Goal: Information Seeking & Learning: Learn about a topic

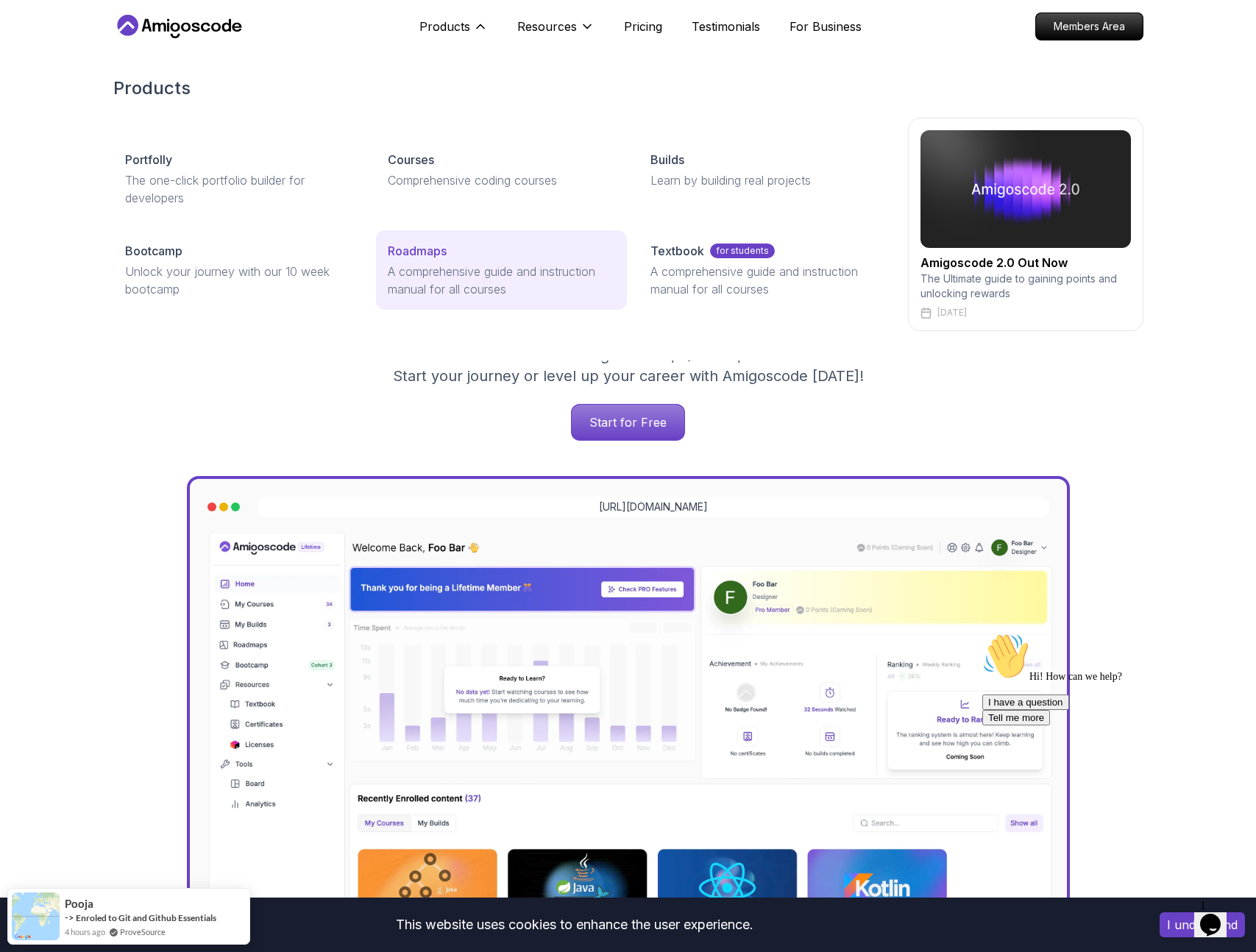
click at [390, 257] on p "Roadmaps" at bounding box center [417, 251] width 59 height 18
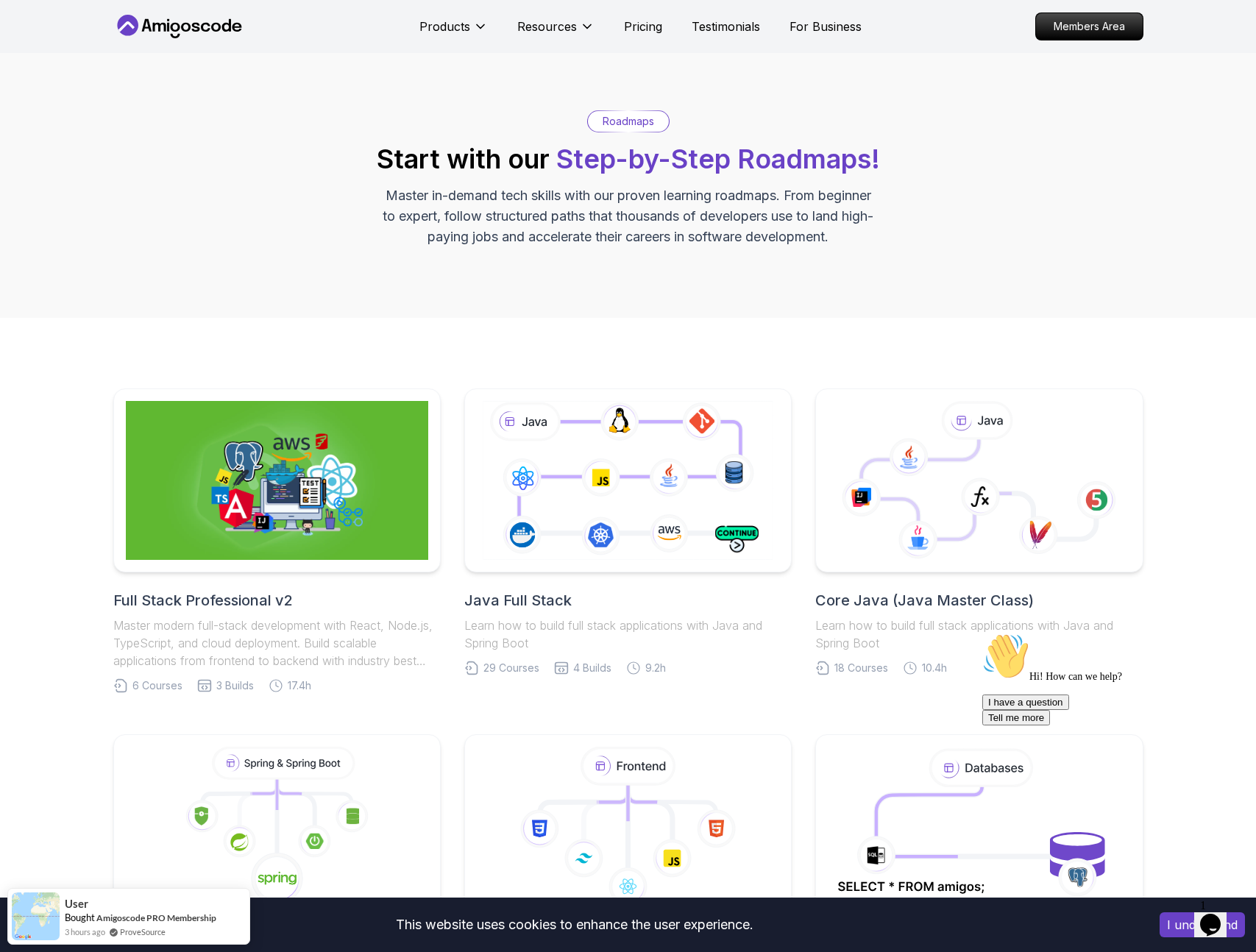
scroll to position [196, 0]
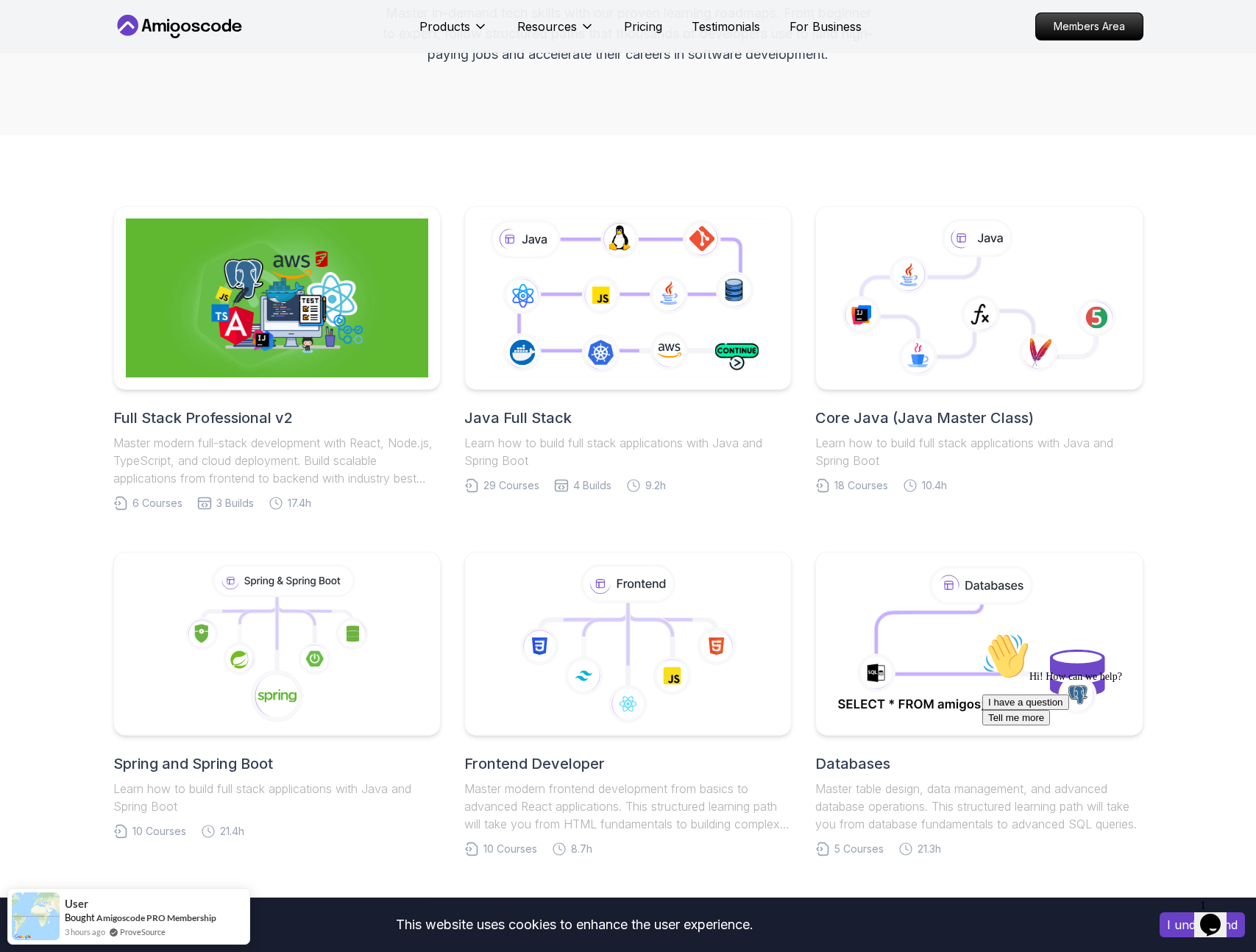
click at [982, 633] on icon "Chat attention grabber" at bounding box center [982, 633] width 0 height 0
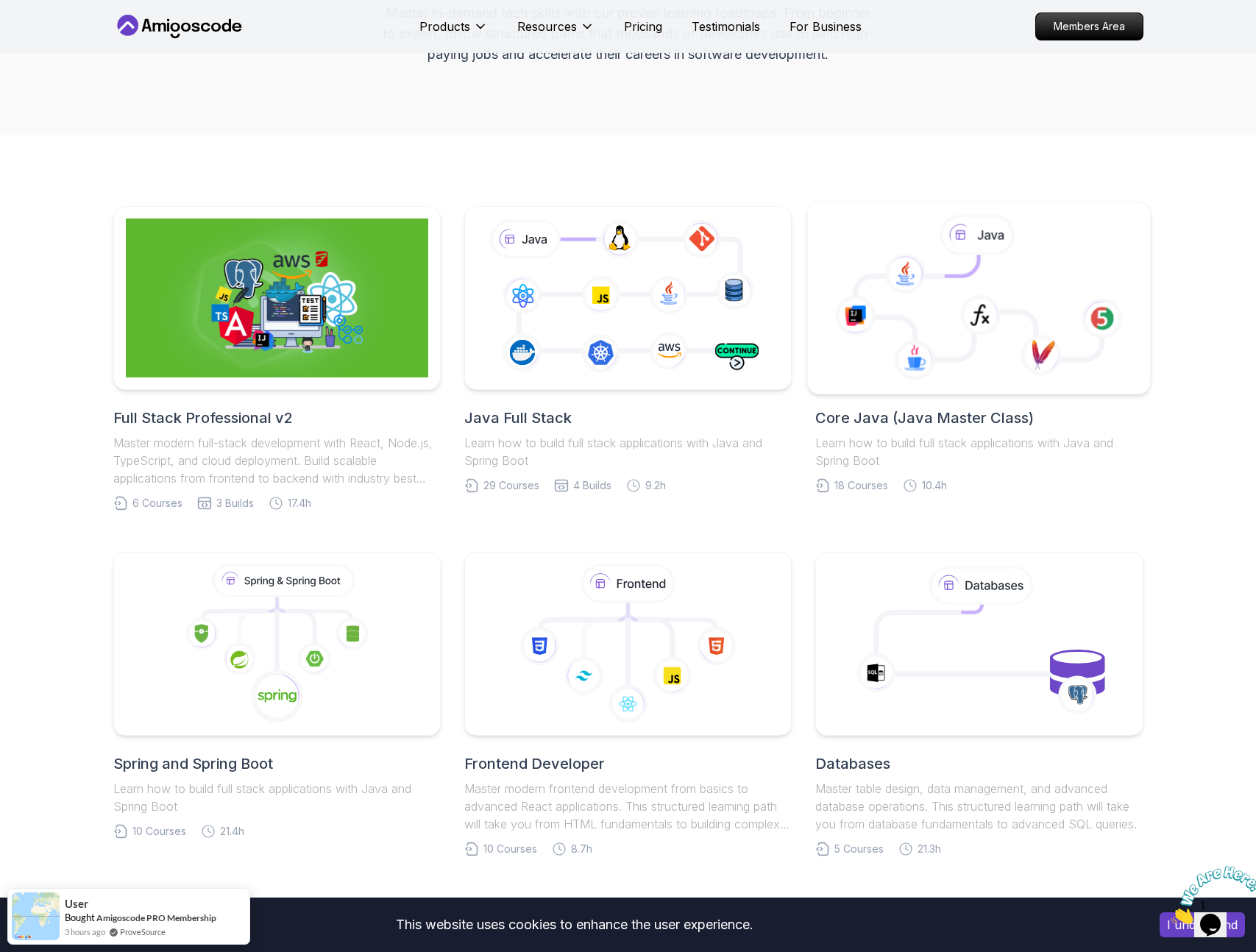
click at [839, 352] on body "This website uses cookies to enhance the user experience. I understand Products…" at bounding box center [628, 898] width 1256 height 2187
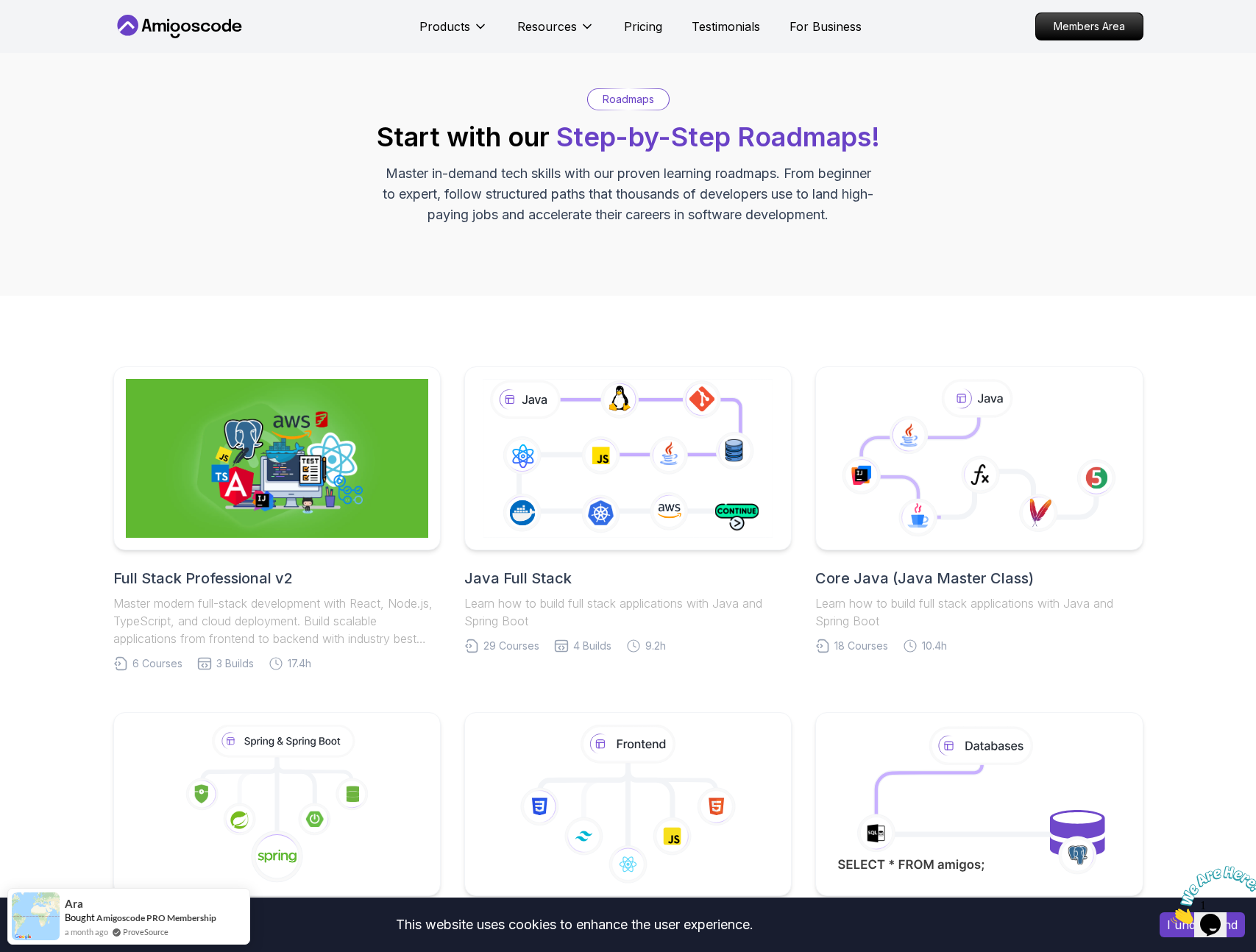
scroll to position [0, 0]
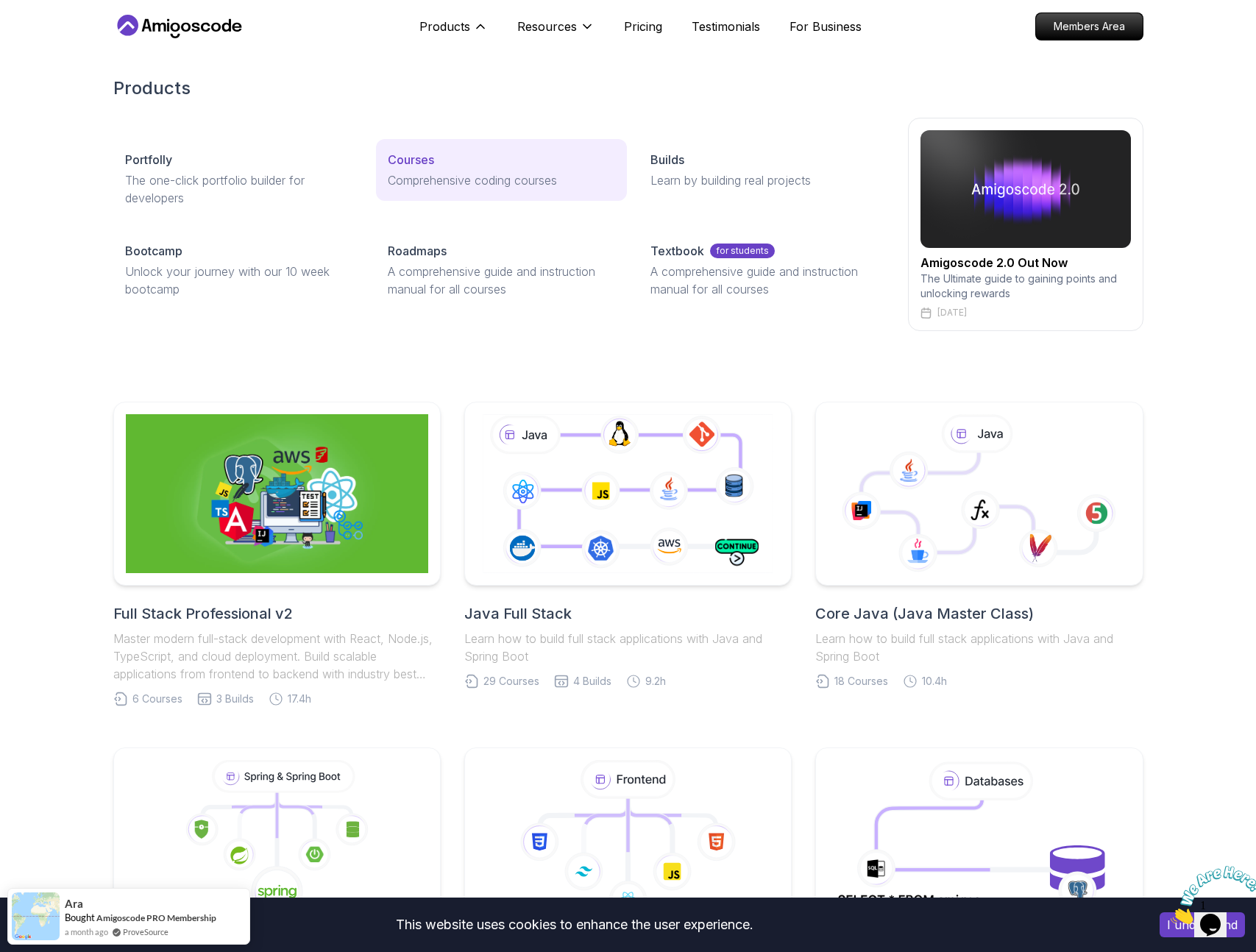
click at [443, 165] on div "Courses" at bounding box center [501, 160] width 227 height 18
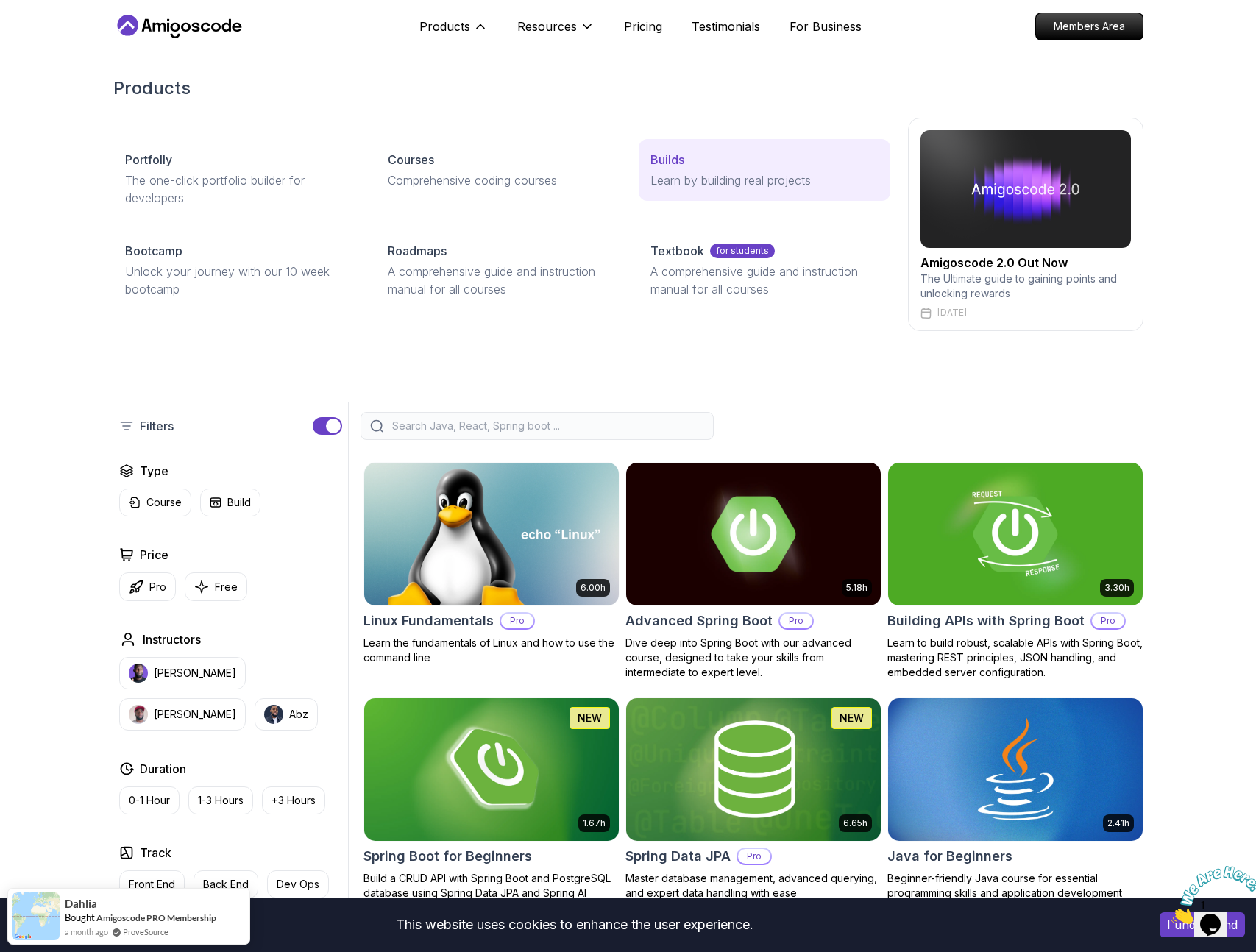
click at [689, 188] on p "Learn by building real projects" at bounding box center [764, 181] width 227 height 18
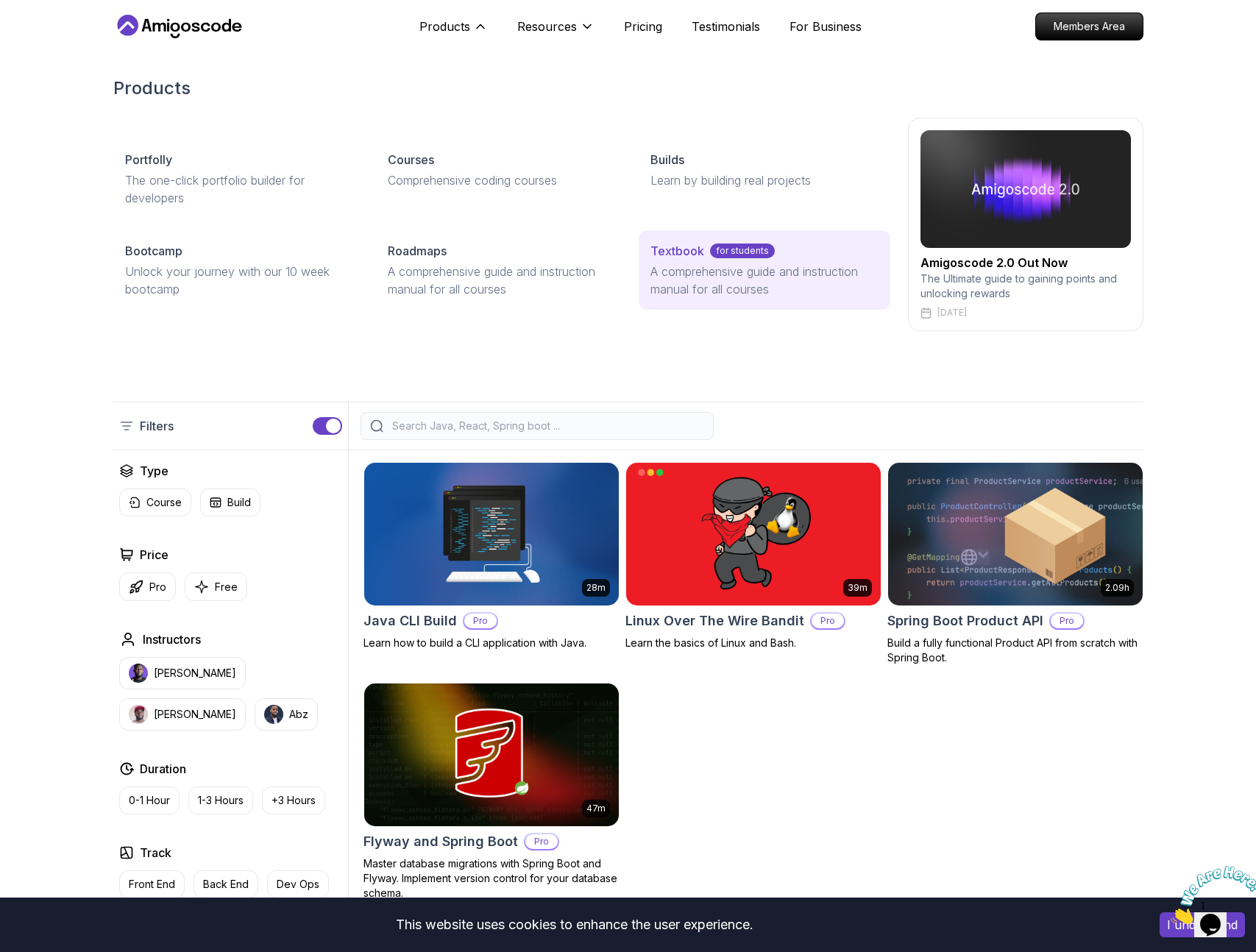
click at [710, 269] on p "A comprehensive guide and instruction manual for all courses" at bounding box center [764, 280] width 227 height 35
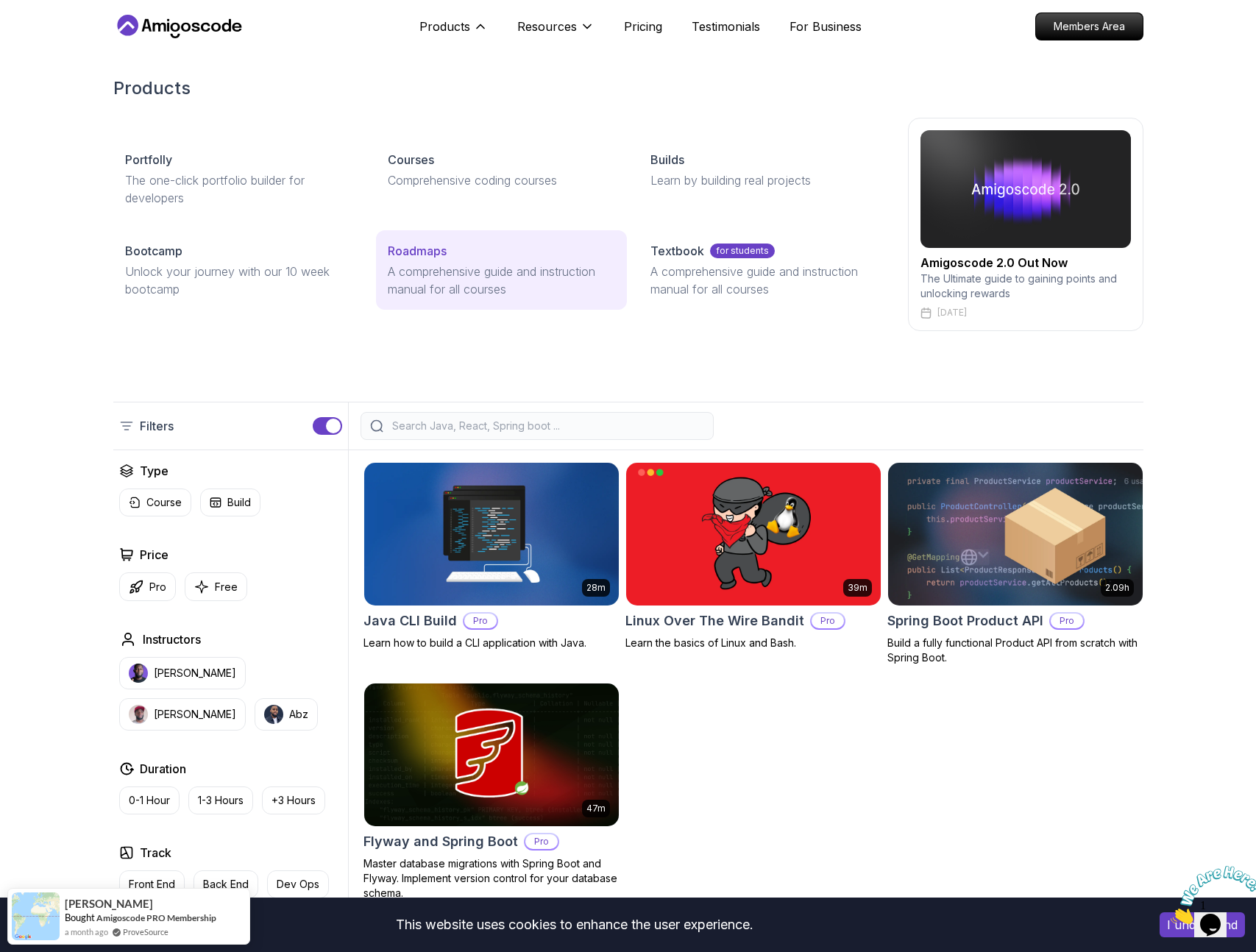
click at [442, 265] on p "A comprehensive guide and instruction manual for all courses" at bounding box center [501, 280] width 227 height 35
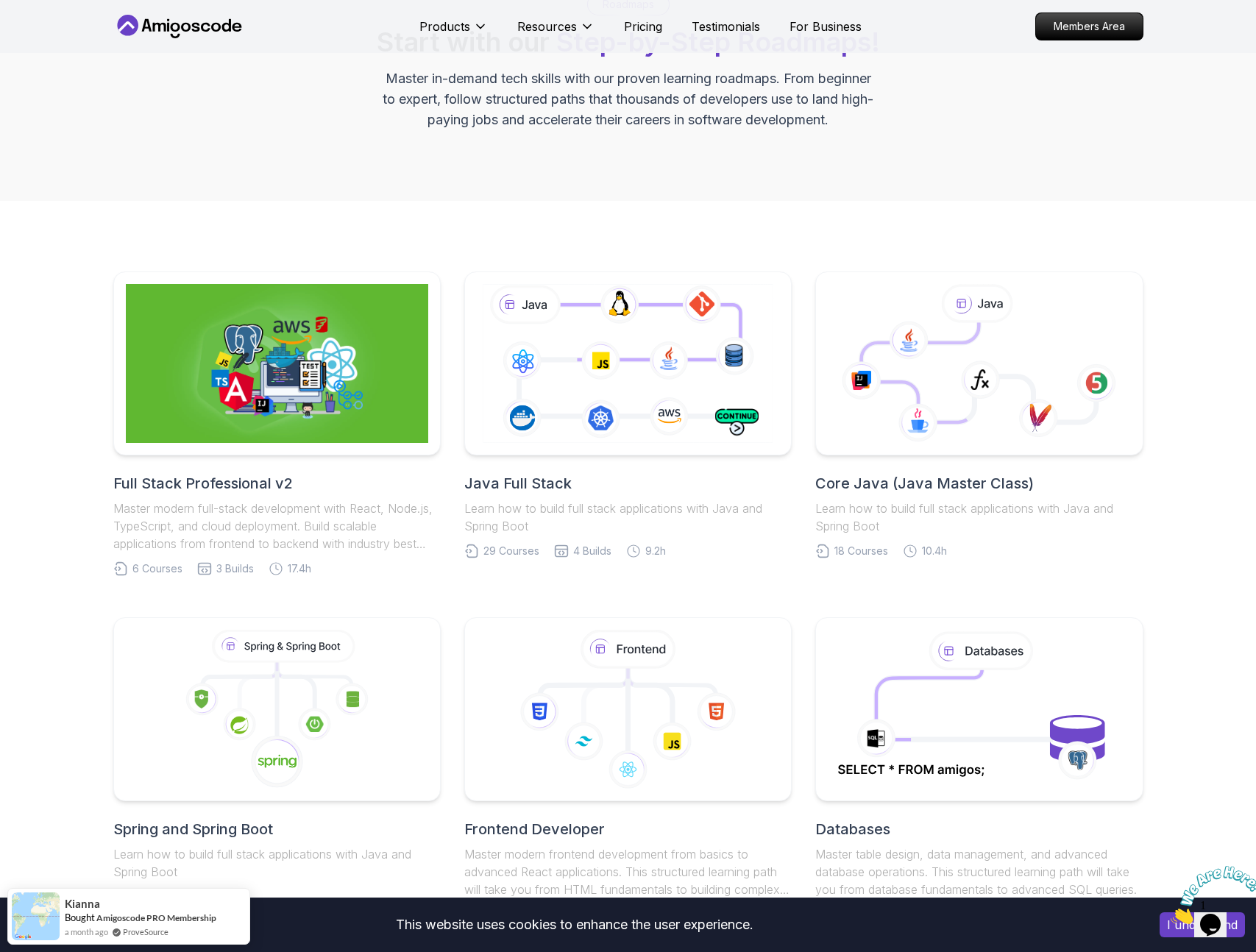
scroll to position [136, 0]
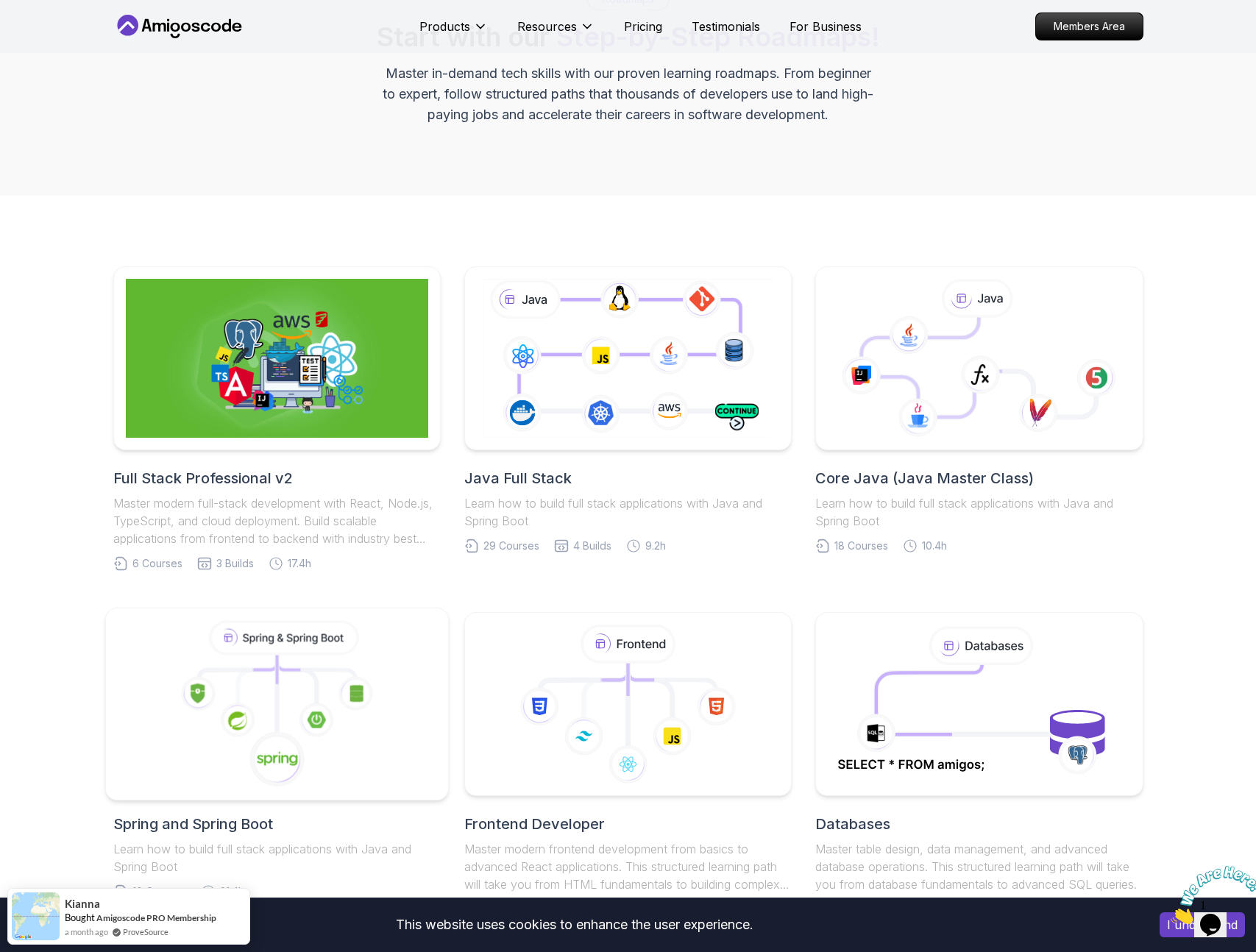
click at [388, 653] on icon at bounding box center [276, 705] width 318 height 167
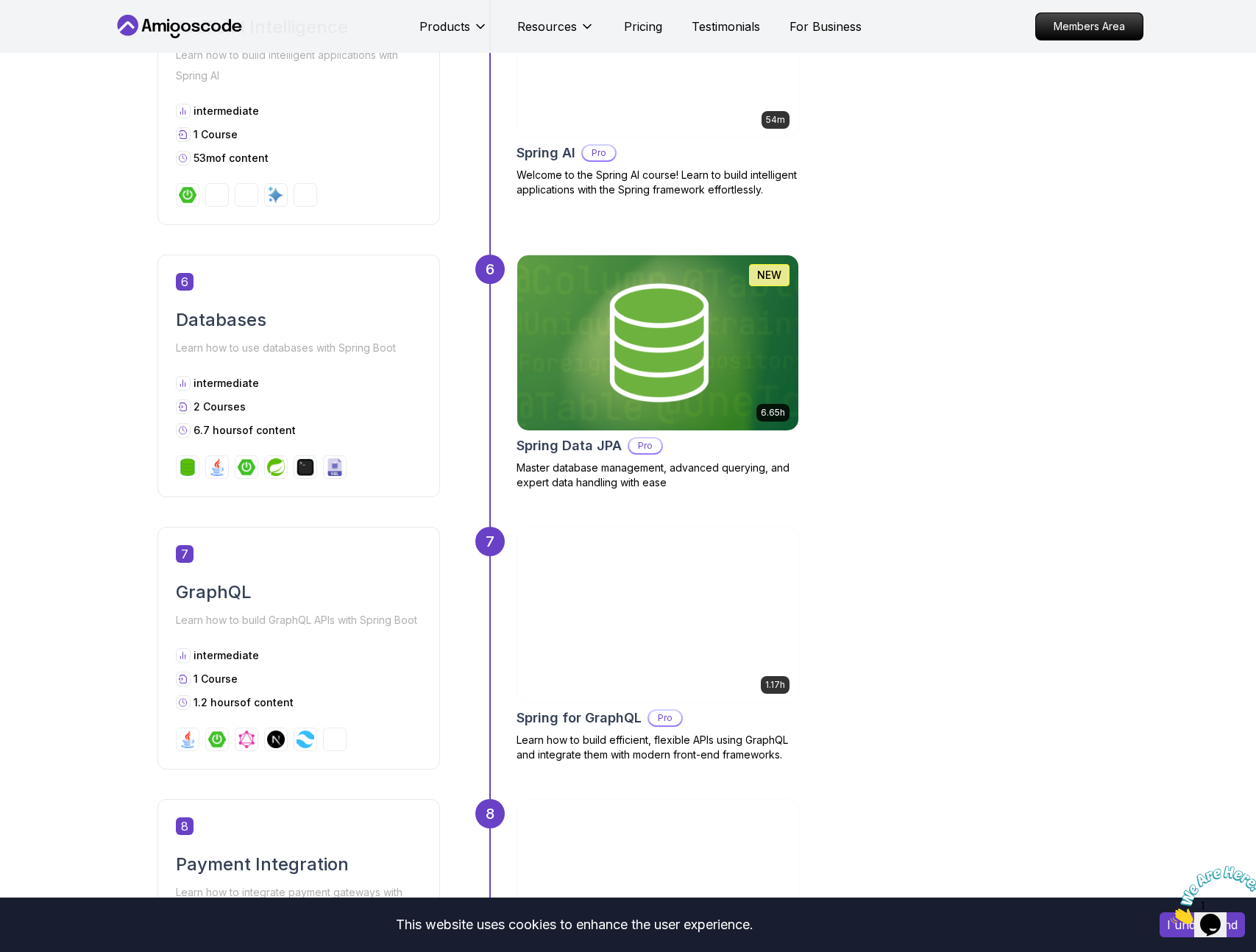
scroll to position [1707, 0]
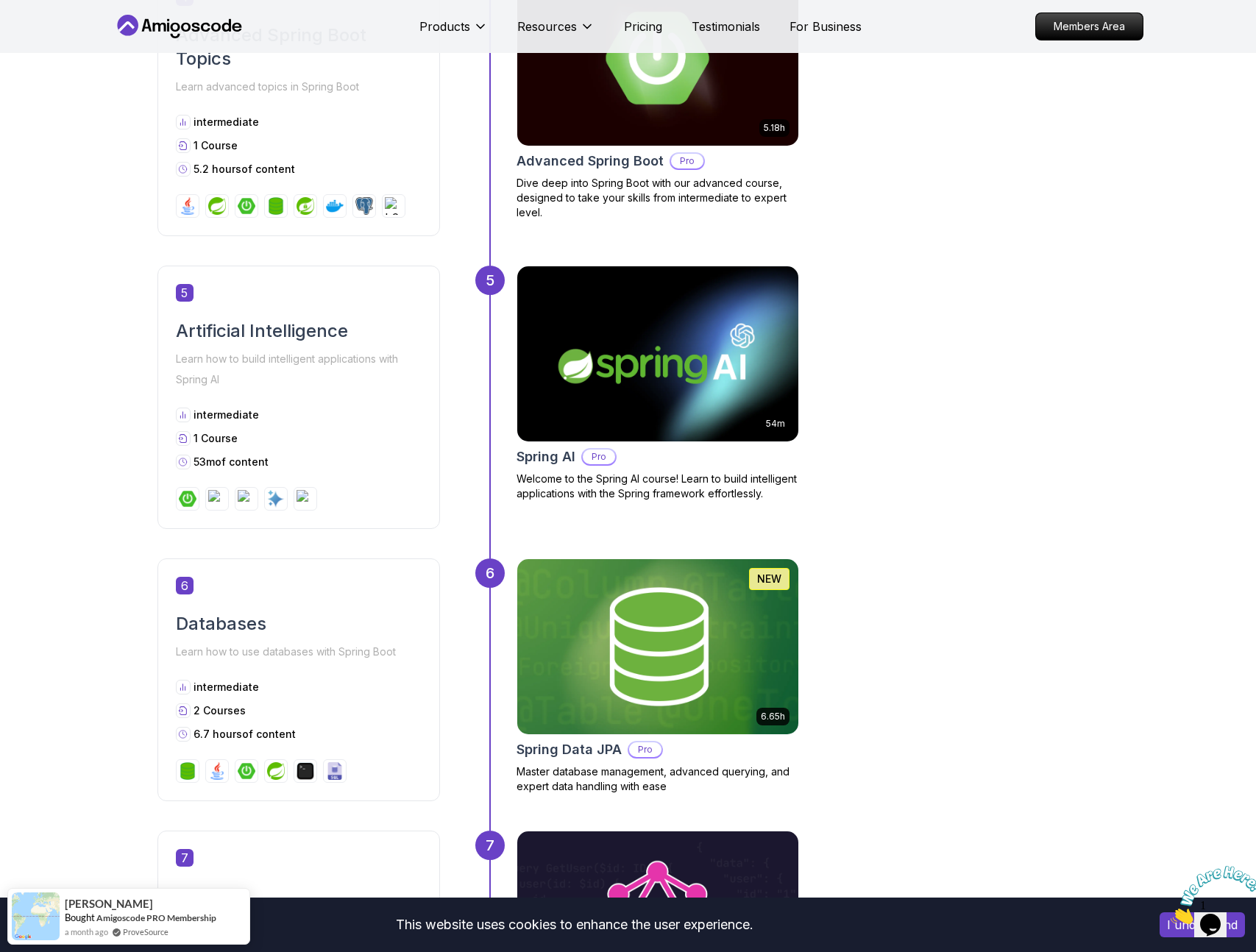
click at [1171, 914] on icon "Close" at bounding box center [1171, 920] width 0 height 12
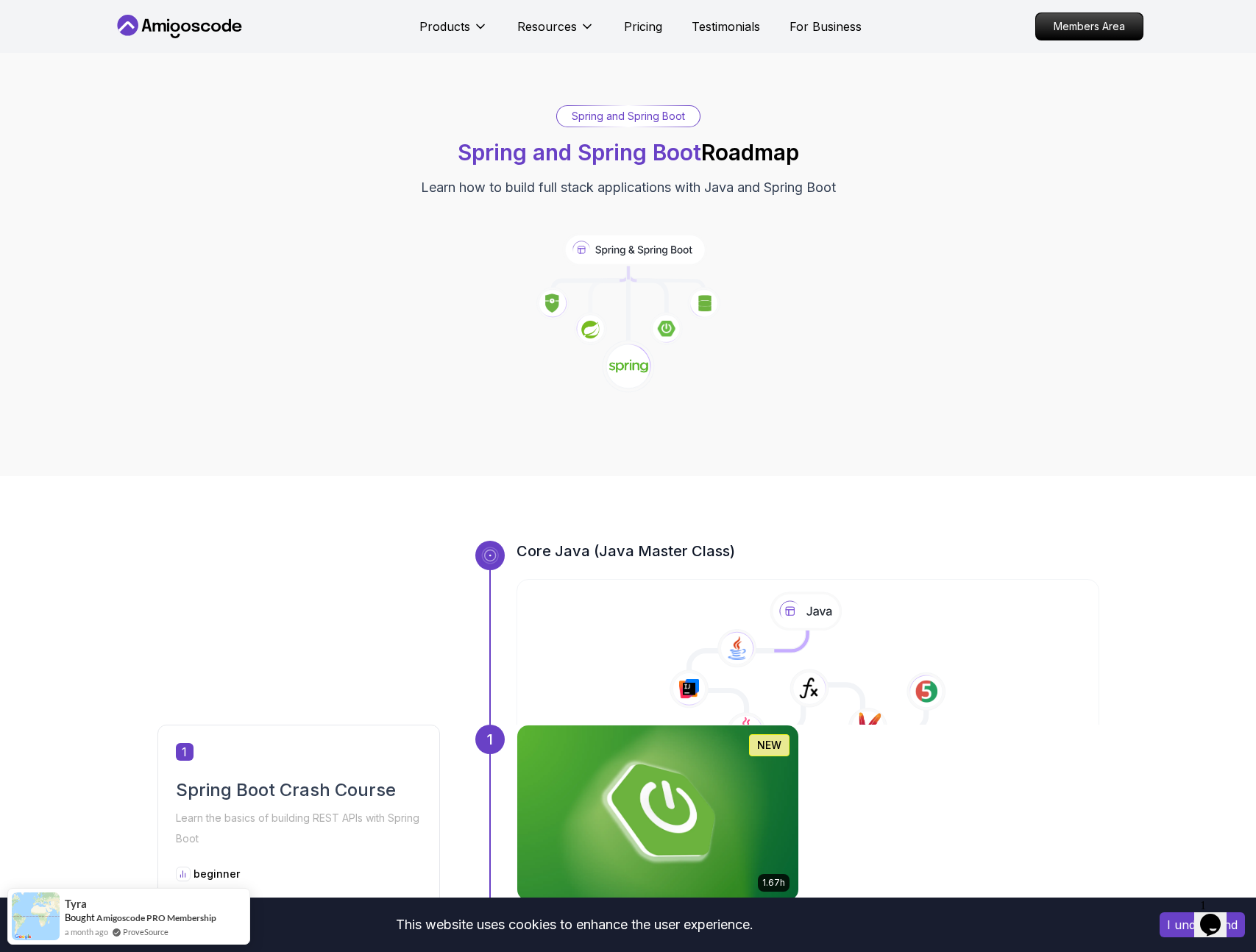
scroll to position [0, 0]
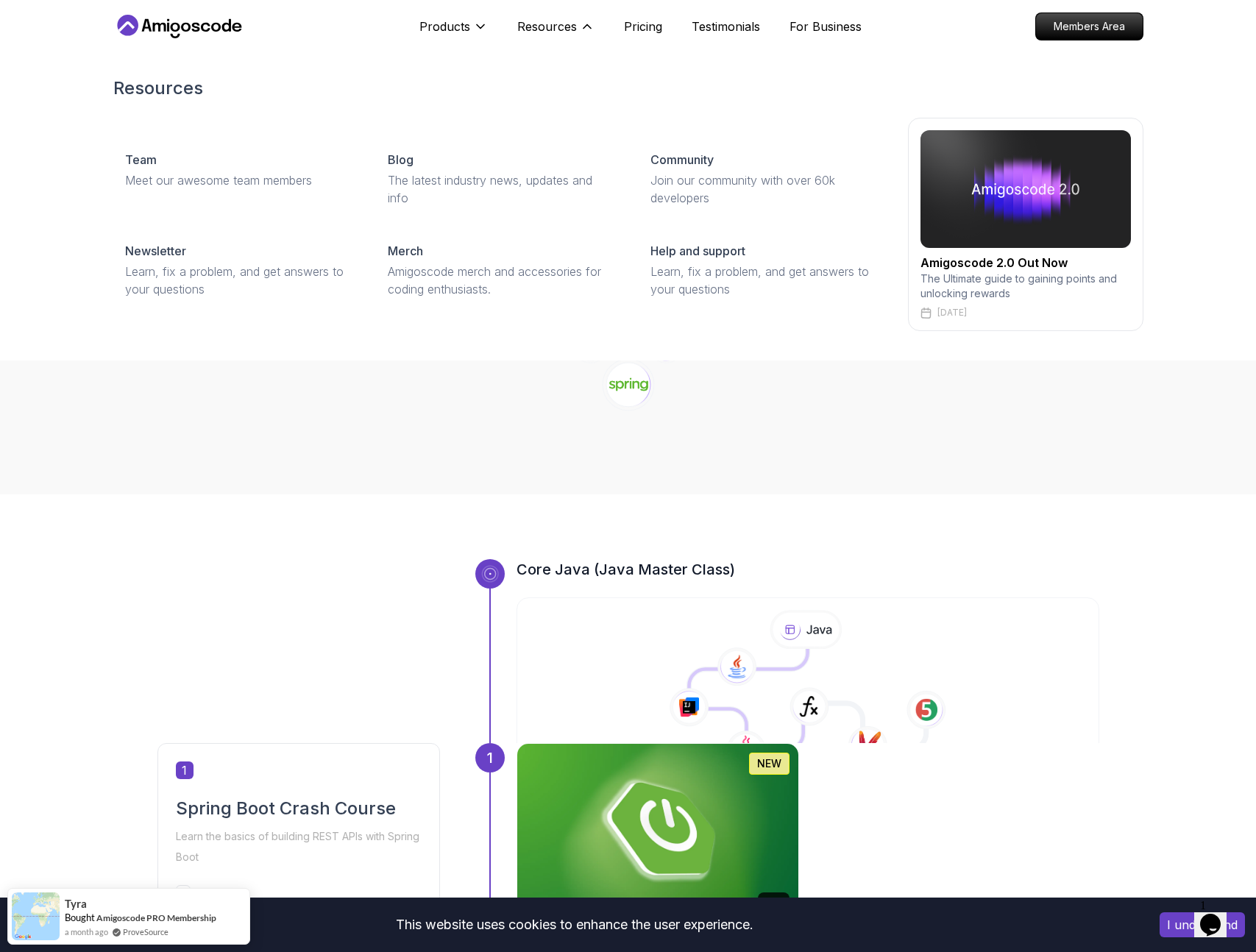
click at [1013, 272] on p "The Ultimate guide to gaining points and unlocking rewards" at bounding box center [1026, 286] width 211 height 29
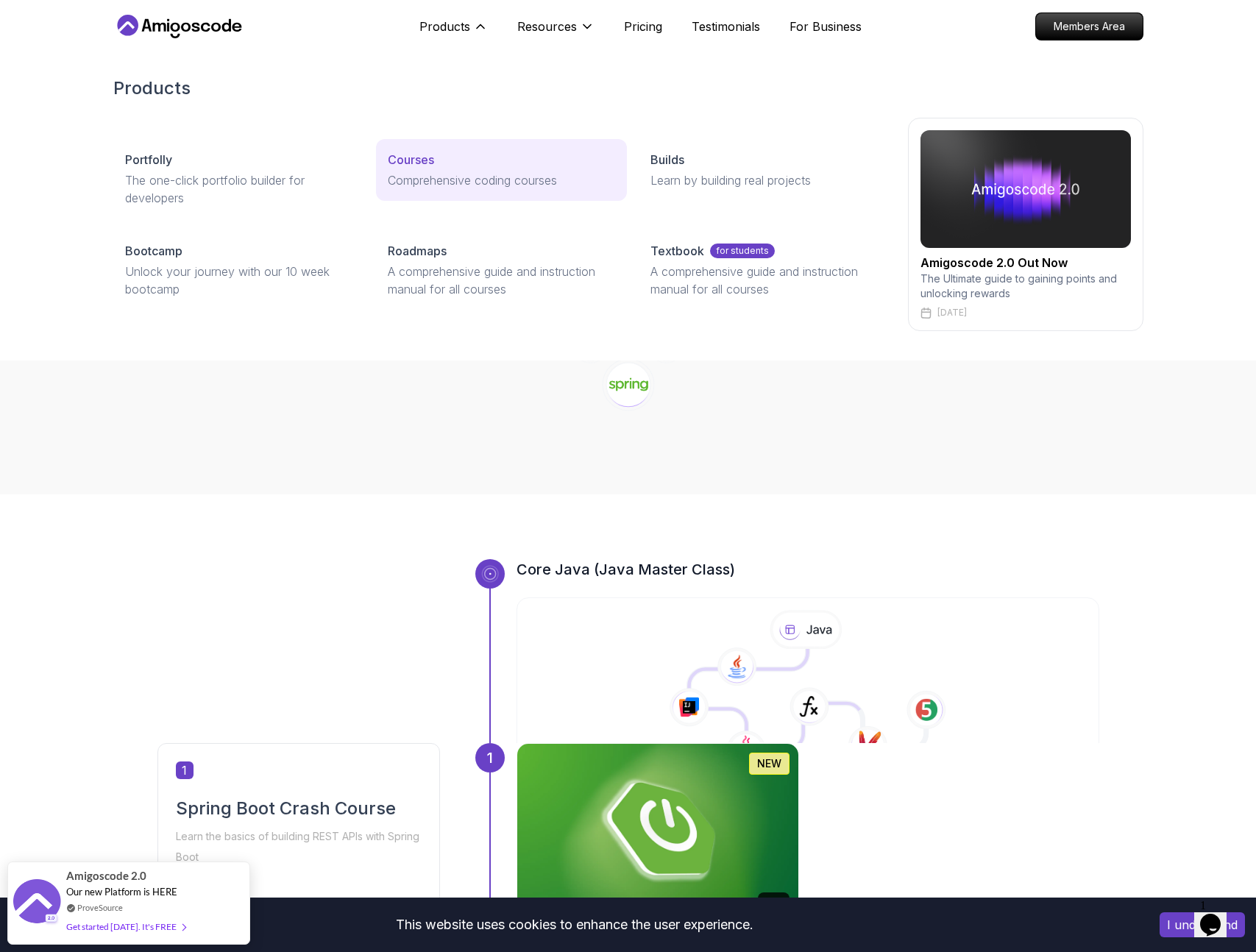
click at [527, 192] on link "Courses Comprehensive coding courses" at bounding box center [502, 169] width 251 height 62
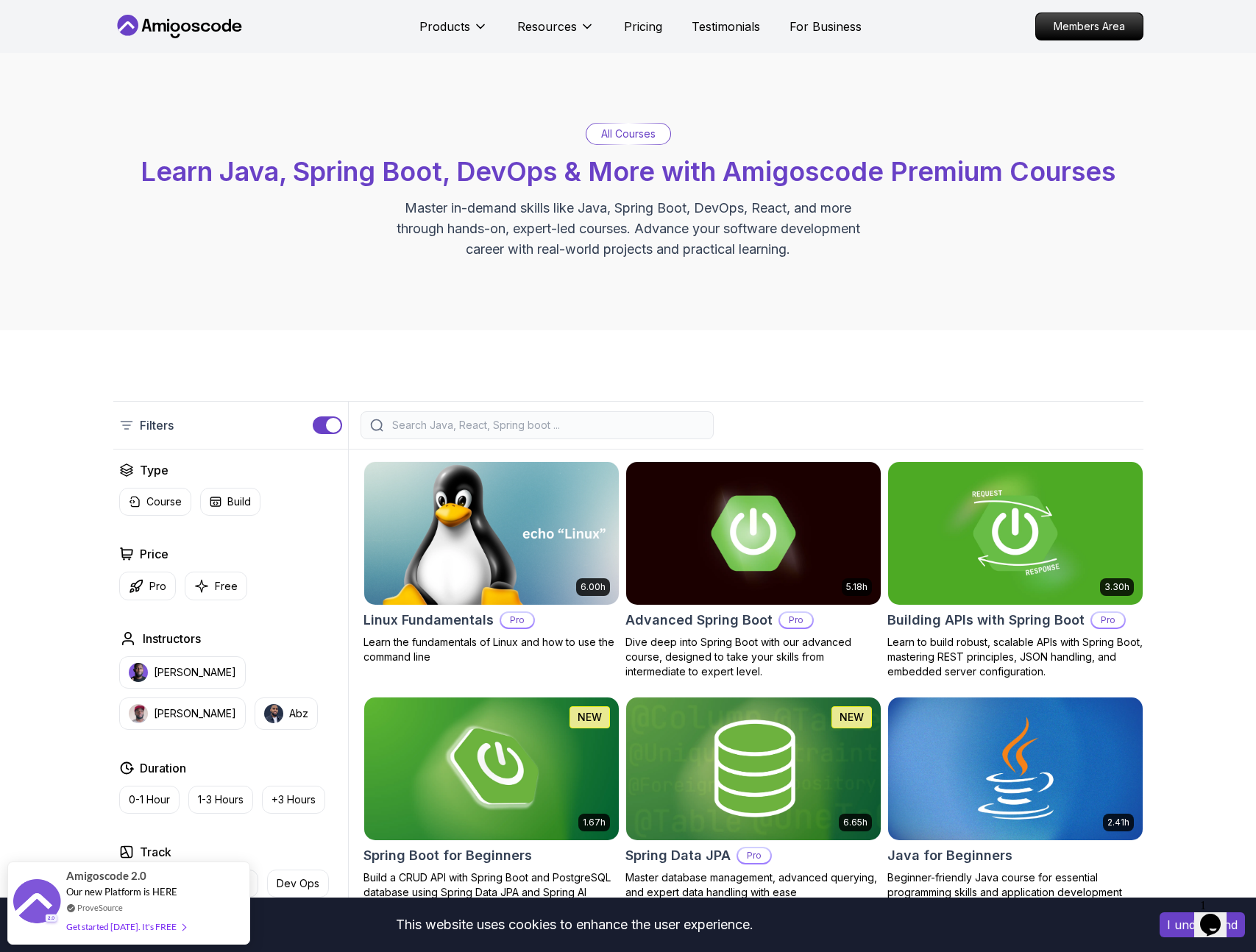
scroll to position [3, 0]
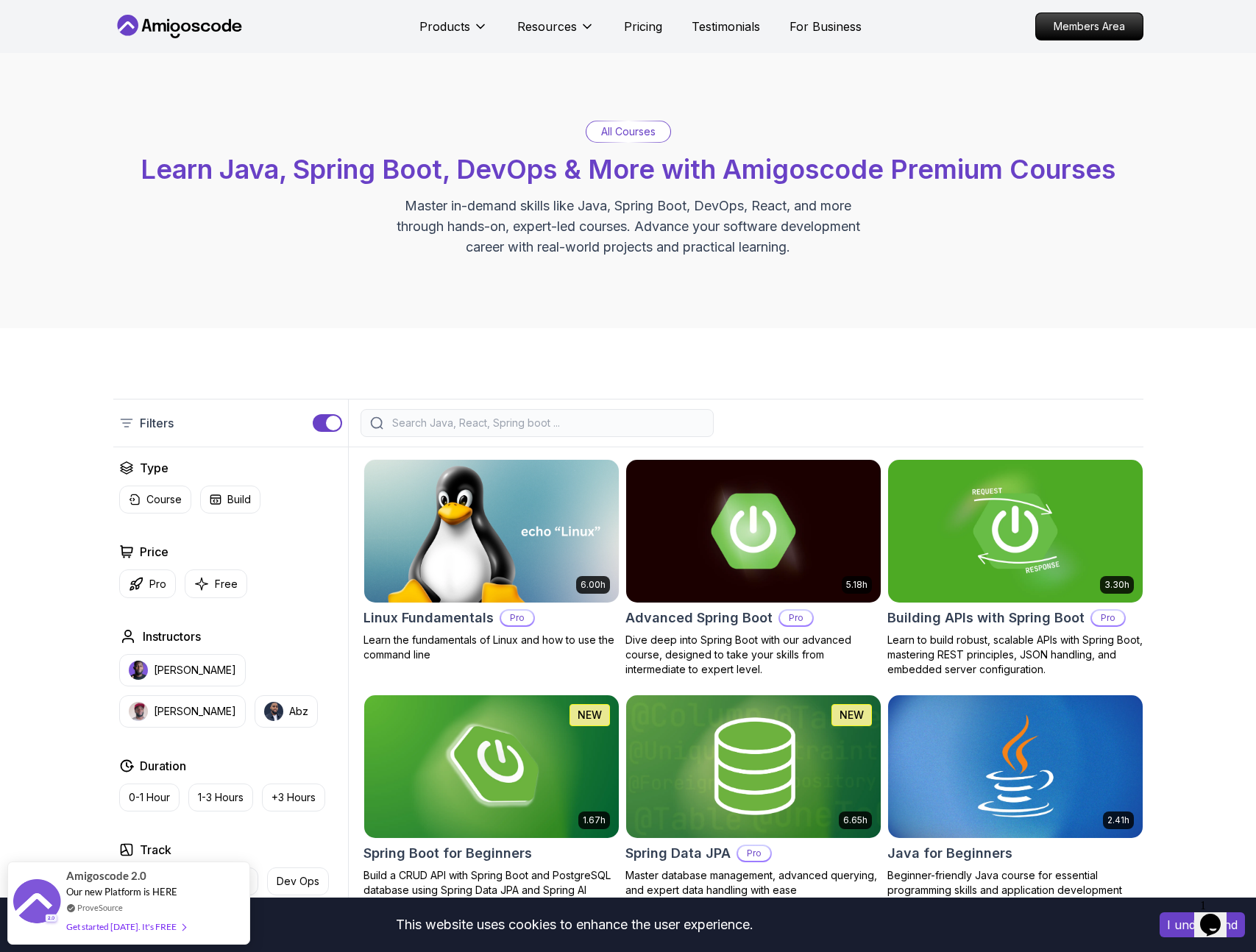
click at [518, 416] on input "search" at bounding box center [547, 423] width 315 height 14
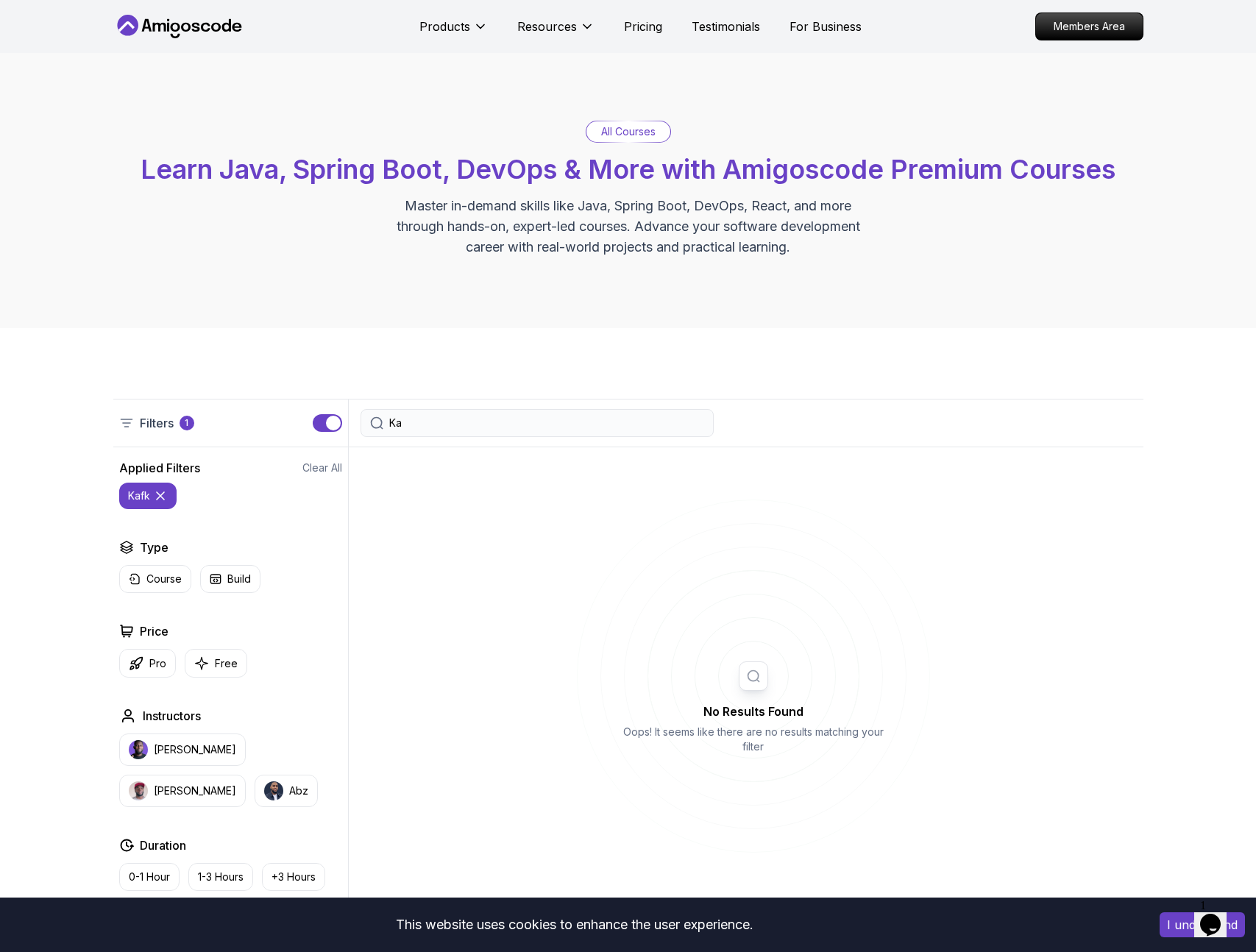
type input "K"
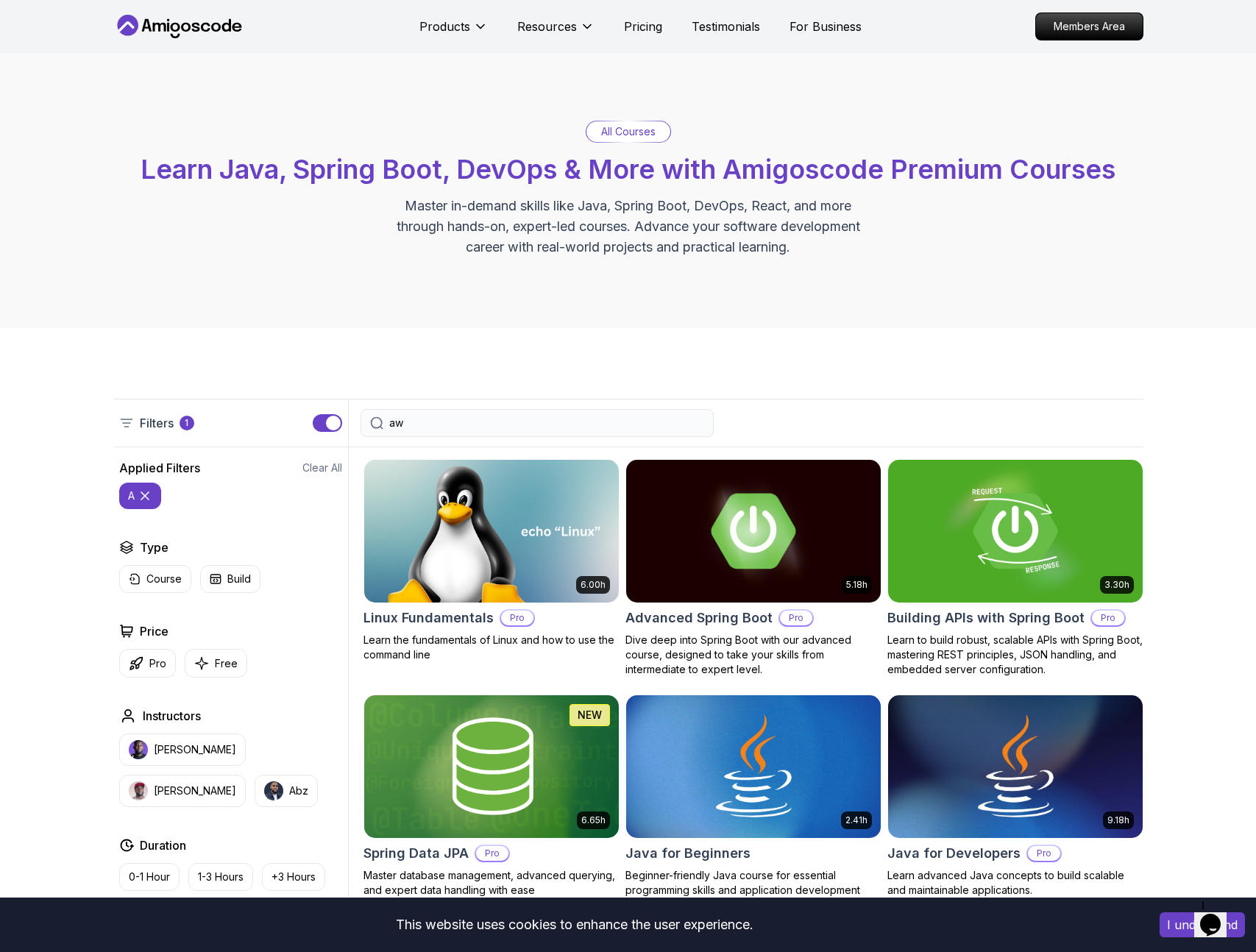
type input "aws"
